Goal: Information Seeking & Learning: Learn about a topic

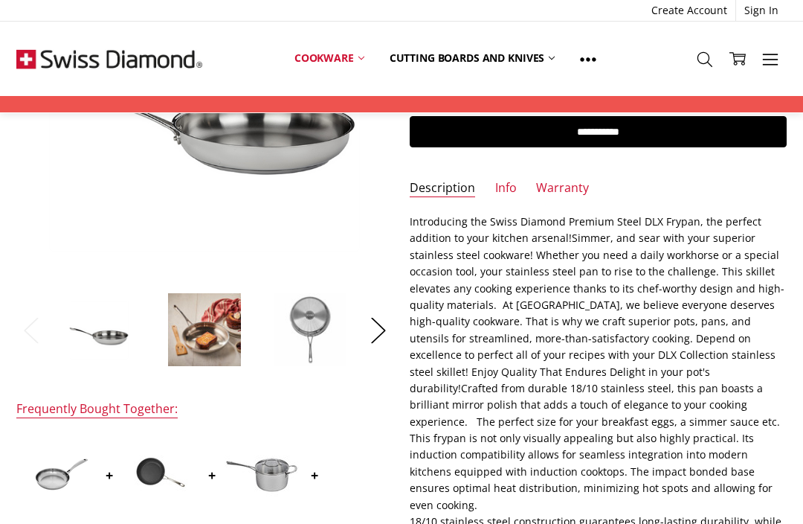
scroll to position [271, 0]
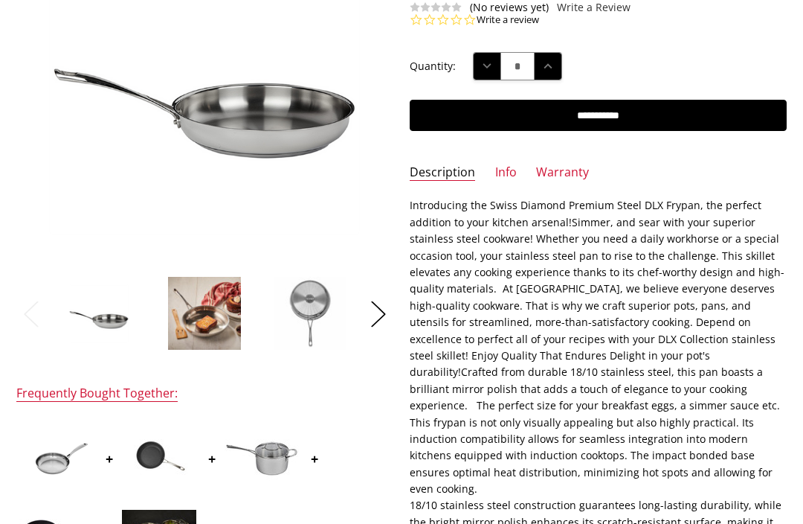
click at [566, 170] on link "Warranty" at bounding box center [562, 172] width 53 height 17
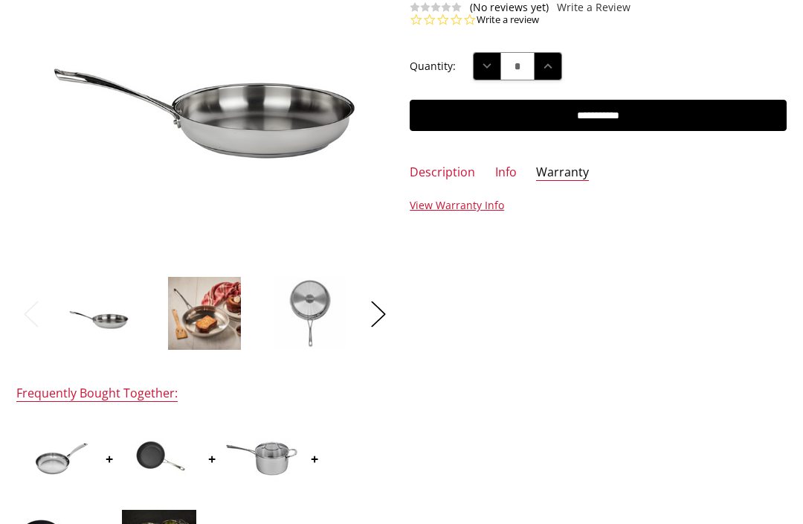
click at [463, 204] on link "View Warranty Info" at bounding box center [457, 205] width 94 height 14
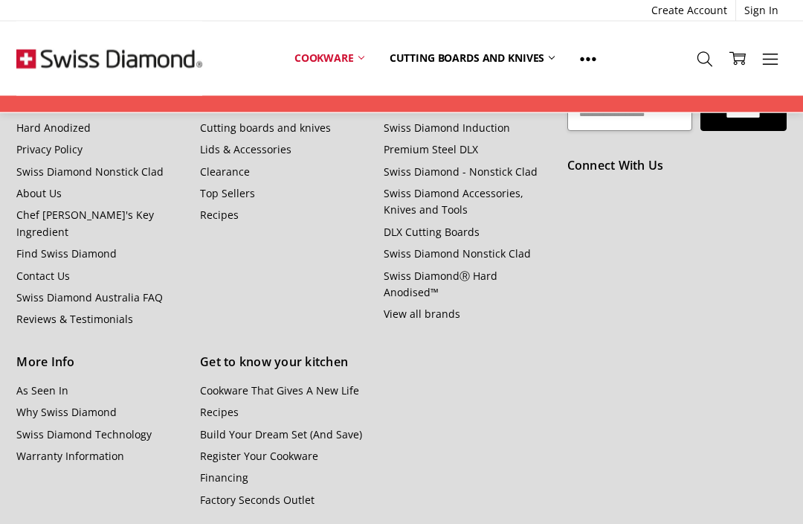
scroll to position [1720, 0]
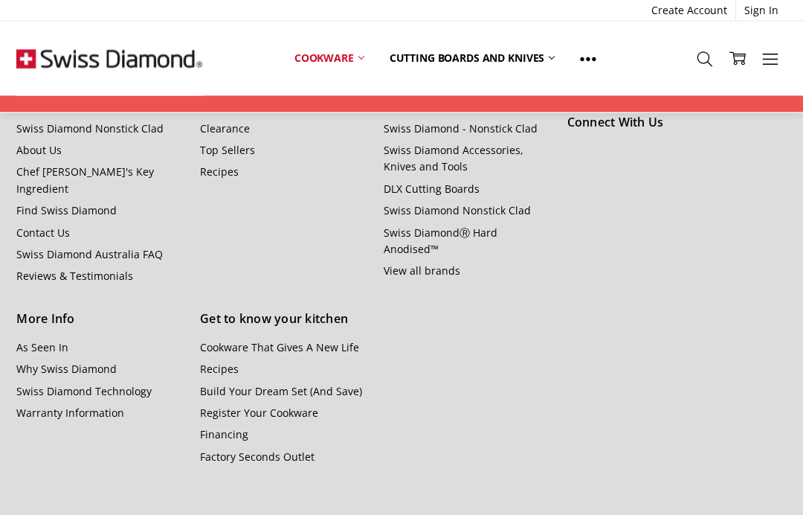
click at [54, 362] on link "Why Swiss Diamond" at bounding box center [66, 369] width 100 height 14
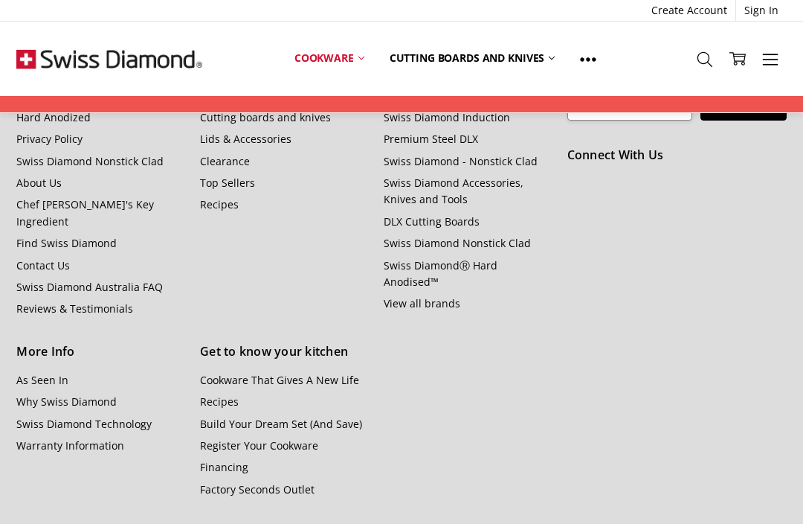
scroll to position [1721, 0]
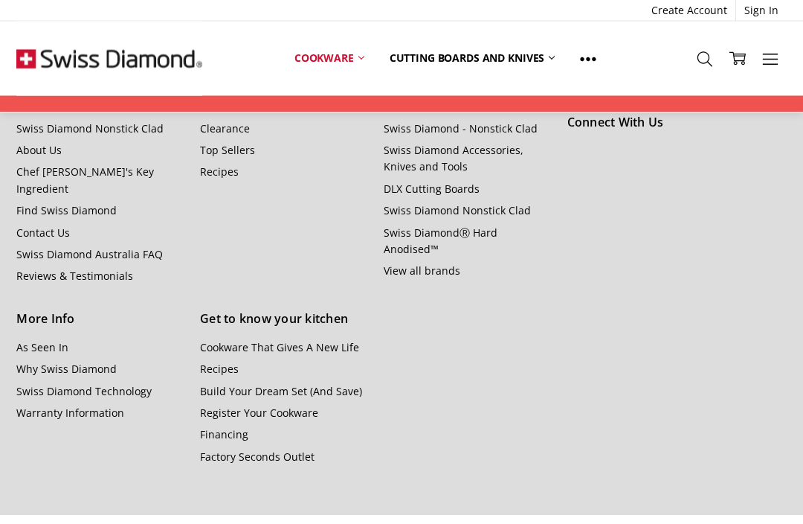
click at [36, 341] on link "As Seen In" at bounding box center [42, 348] width 52 height 14
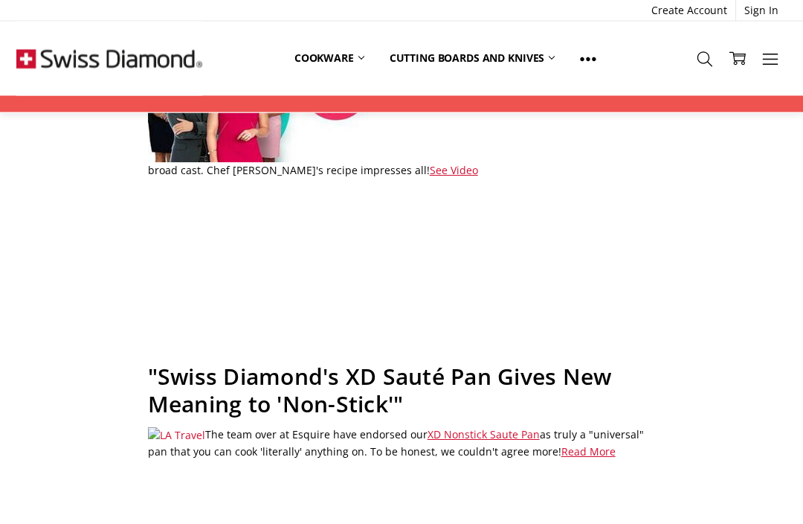
scroll to position [277, 0]
click at [39, 3] on ul "Create Account Sign In" at bounding box center [401, 10] width 770 height 21
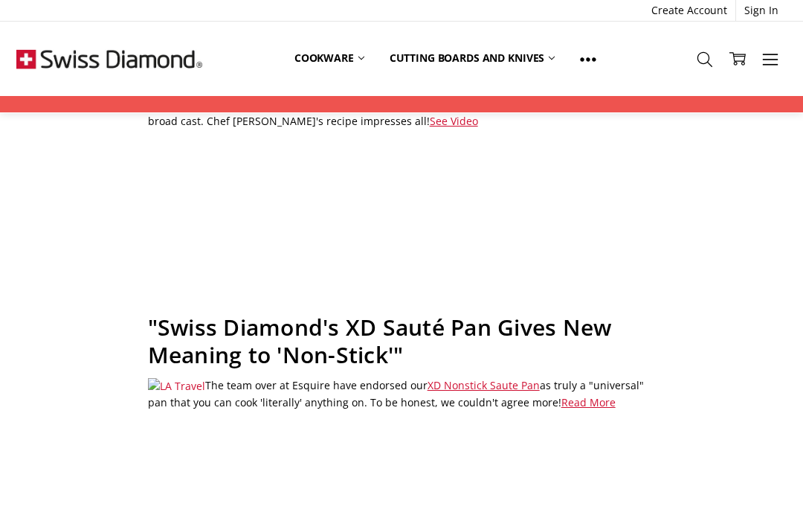
scroll to position [327, 0]
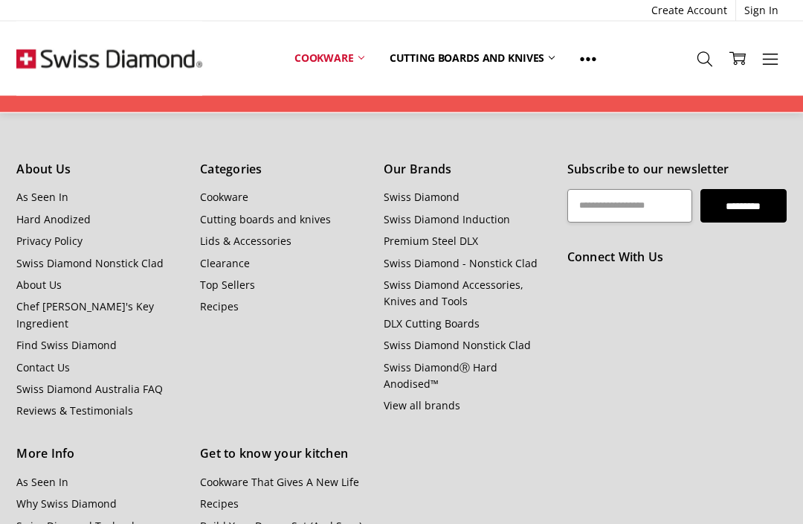
scroll to position [1589, 0]
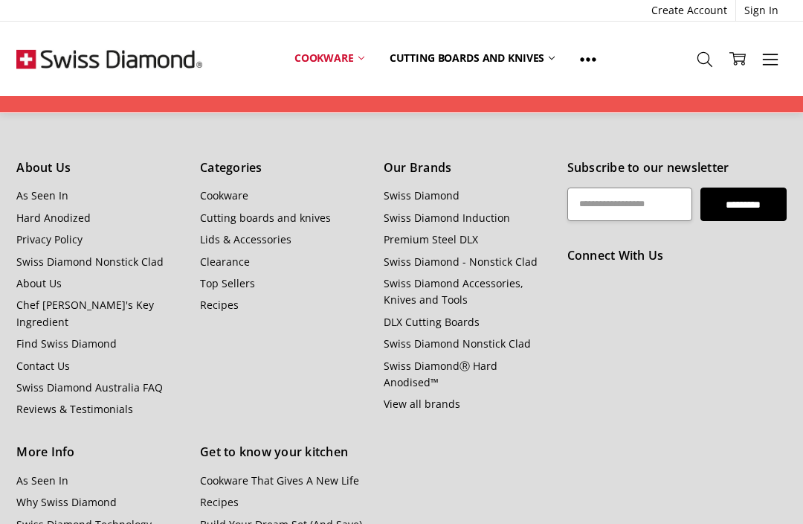
click at [40, 276] on link "About Us" at bounding box center [38, 283] width 45 height 14
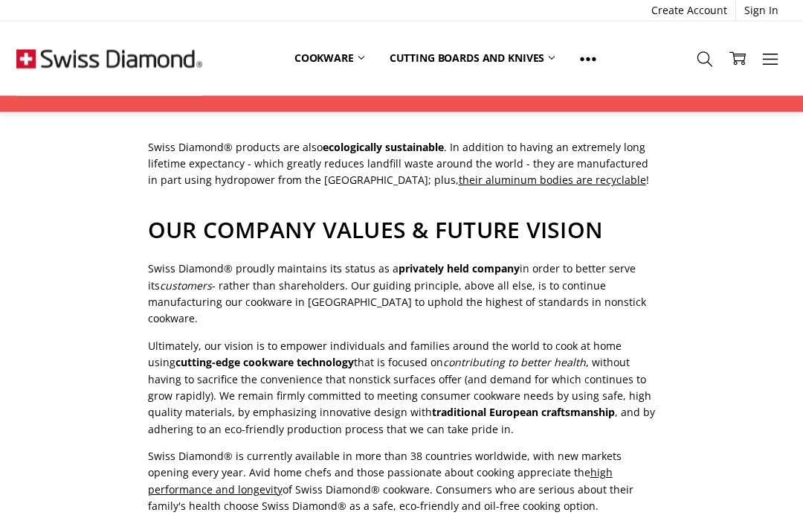
scroll to position [1077, 0]
click at [344, 54] on link "Cookware" at bounding box center [329, 58] width 95 height 33
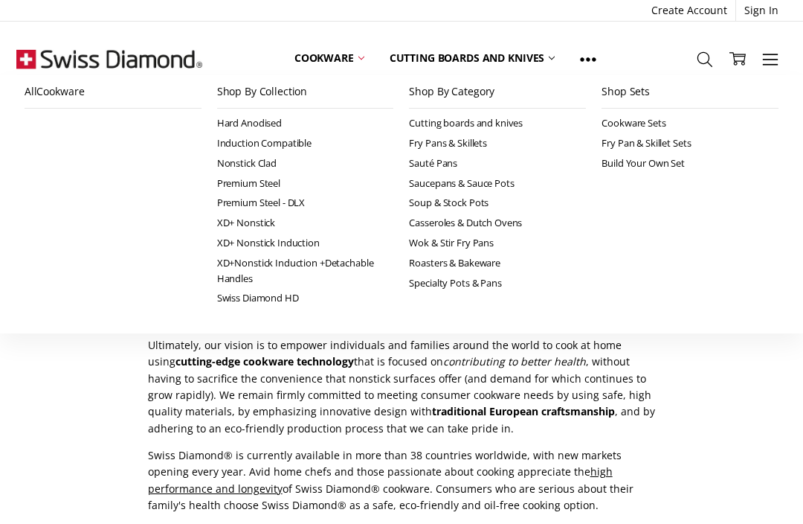
click at [358, 61] on link "Cookware" at bounding box center [329, 58] width 95 height 33
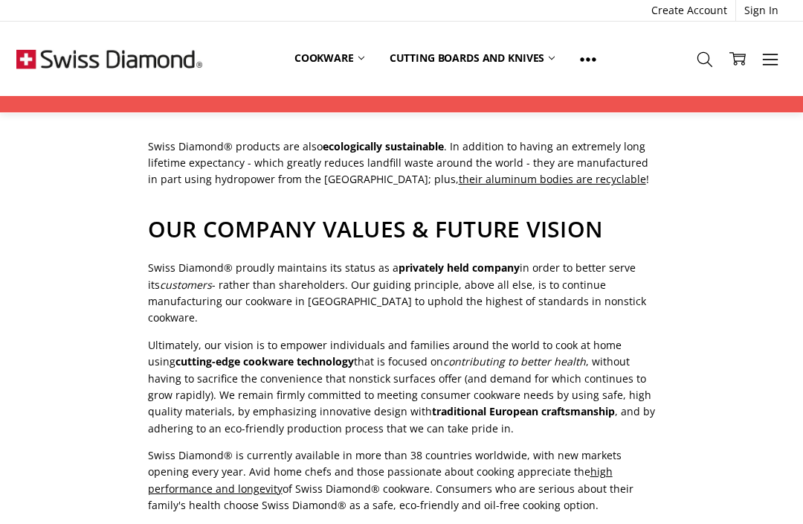
click at [342, 61] on link "Cookware" at bounding box center [329, 58] width 95 height 33
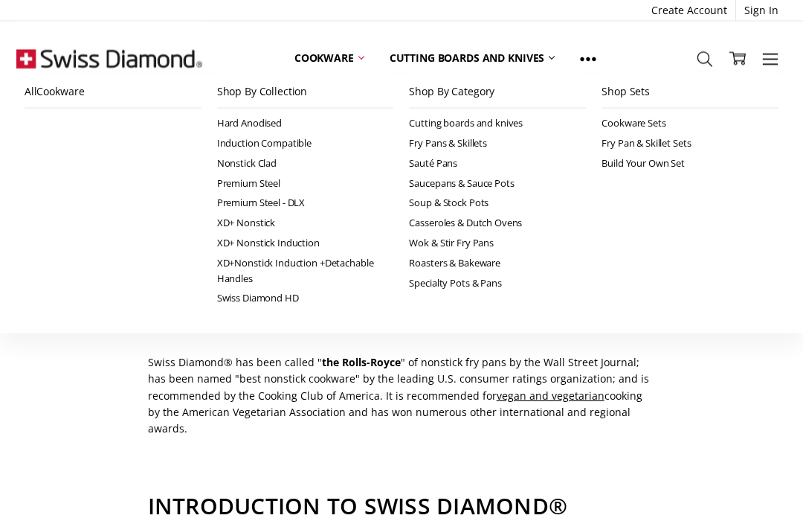
scroll to position [0, 0]
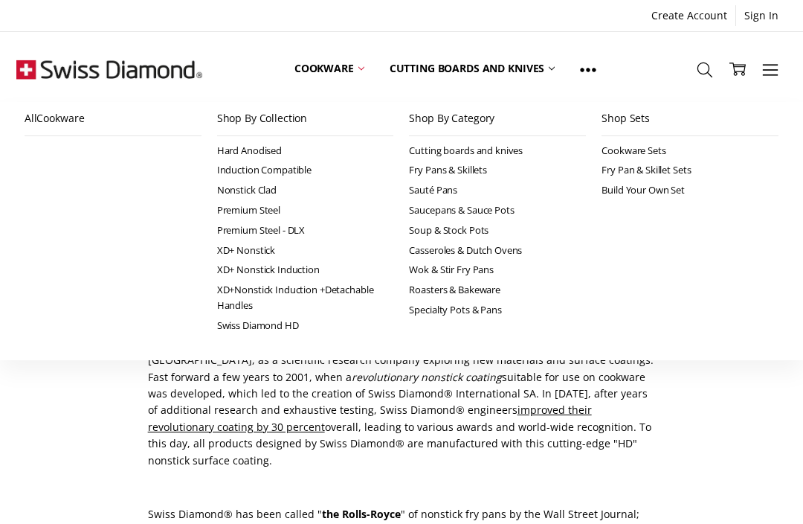
click at [476, 147] on link "Cutting boards and knives" at bounding box center [497, 151] width 177 height 20
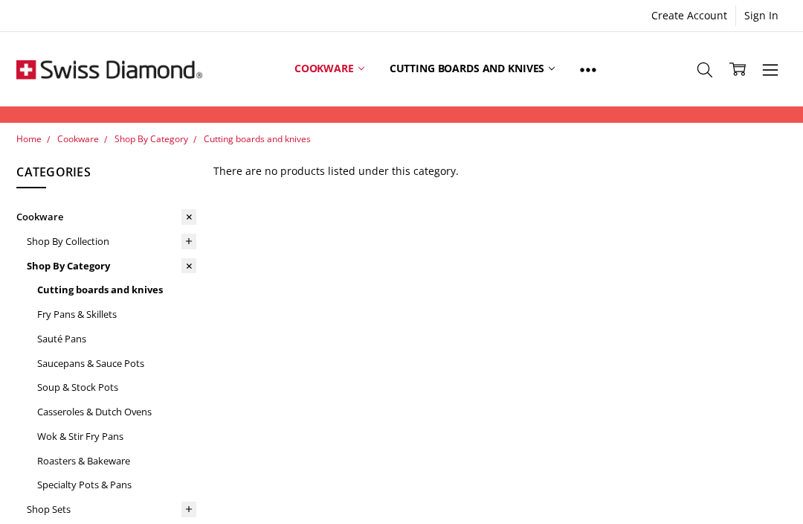
click at [61, 312] on link "Fry Pans & Skillets" at bounding box center [116, 314] width 159 height 25
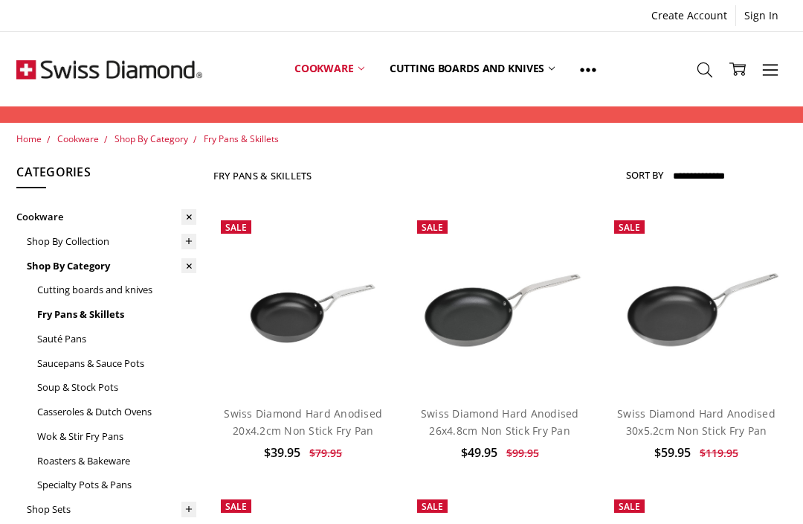
click at [577, 68] on link at bounding box center [588, 69] width 42 height 67
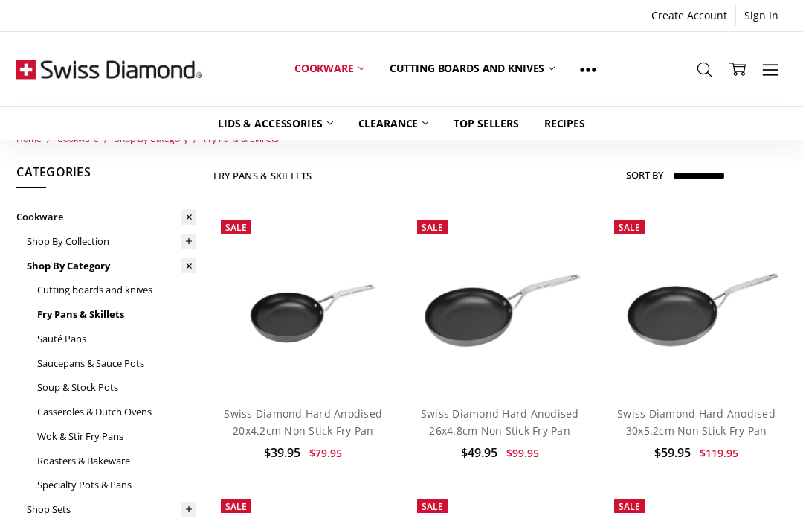
click at [408, 120] on link "Clearance" at bounding box center [394, 123] width 96 height 33
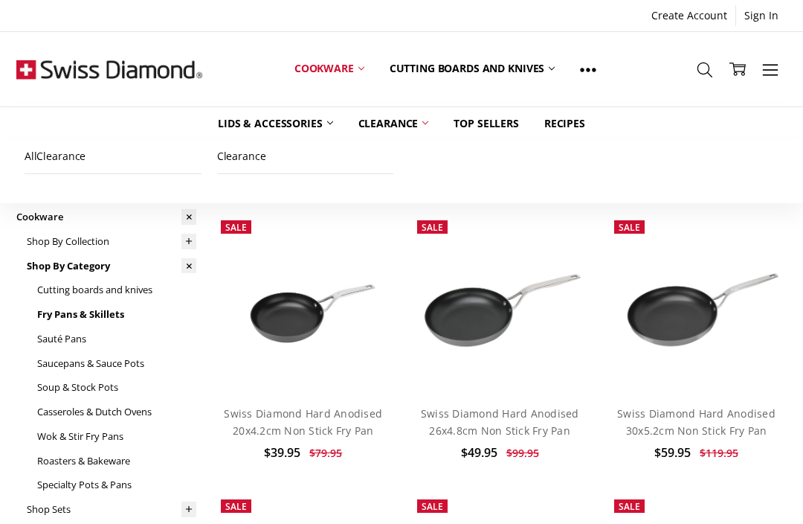
click at [59, 155] on link "All Clearance" at bounding box center [113, 156] width 177 height 33
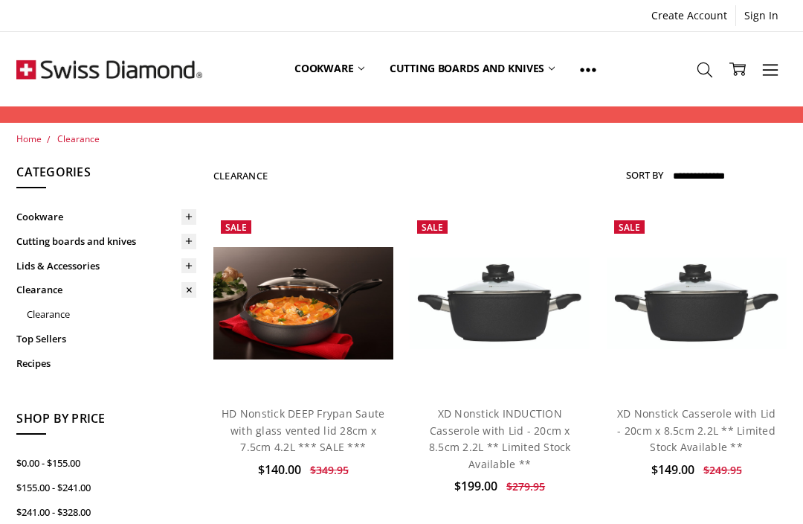
click at [702, 68] on icon at bounding box center [705, 70] width 16 height 16
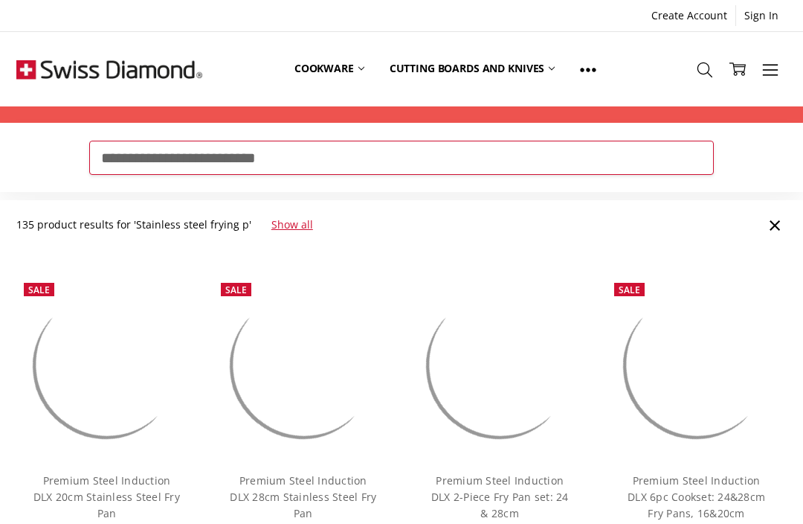
type input "**********"
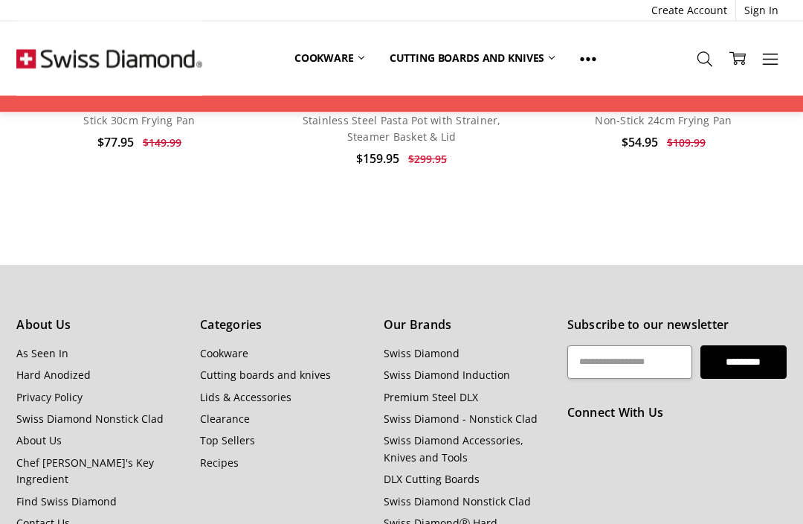
scroll to position [3304, 0]
